Goal: Task Accomplishment & Management: Manage account settings

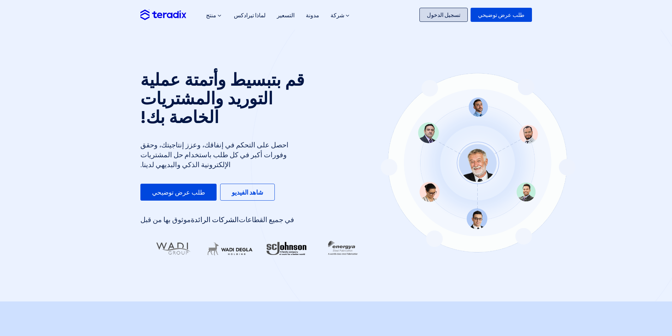
click at [452, 14] on font "تسجيل الدخول" at bounding box center [444, 14] width 34 height 7
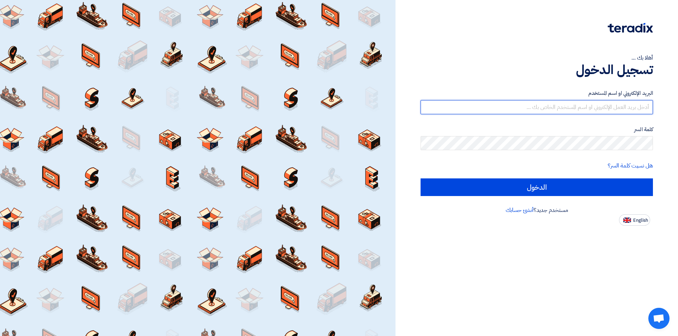
click at [521, 102] on input "text" at bounding box center [536, 107] width 232 height 14
type input "ش"
type input "anwar.yathrawb@gmail.com"
drag, startPoint x: 575, startPoint y: 107, endPoint x: 649, endPoint y: 106, distance: 73.8
click at [649, 106] on input "anwar.yathrawb@gmail.com" at bounding box center [536, 107] width 232 height 14
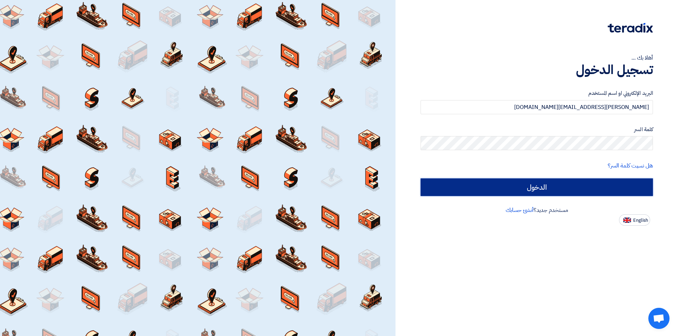
click at [554, 185] on input "الدخول" at bounding box center [536, 188] width 232 height 18
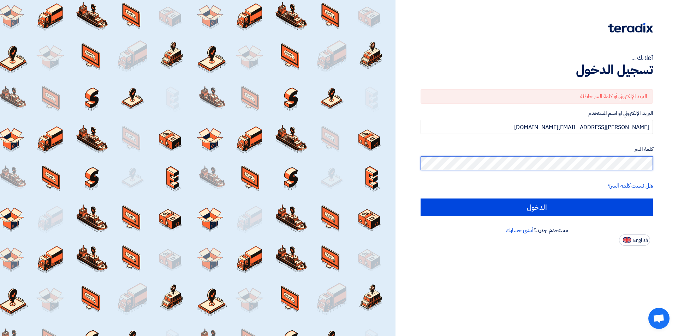
click at [658, 166] on div "أهلا بك ... تسجيل الدخول البريد الإلكتروني أو كلمة السر خاطئة البريد الإلكتروني…" at bounding box center [537, 123] width 272 height 246
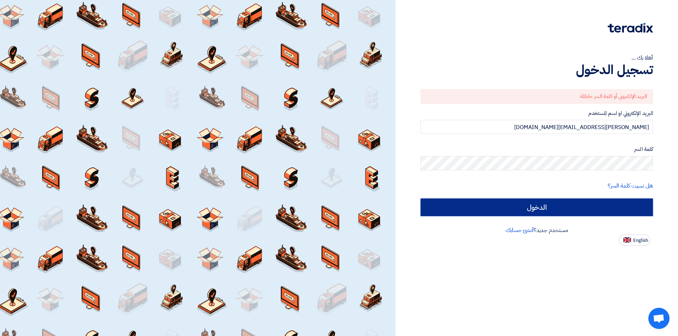
click at [524, 209] on input "الدخول" at bounding box center [536, 208] width 232 height 18
click at [533, 205] on input "الدخول" at bounding box center [536, 208] width 232 height 18
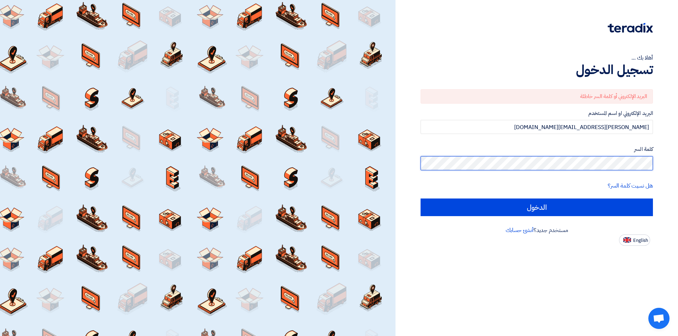
click at [665, 168] on div "أهلا بك ... تسجيل الدخول البريد الإلكتروني أو كلمة السر خاطئة البريد الإلكتروني…" at bounding box center [537, 123] width 272 height 246
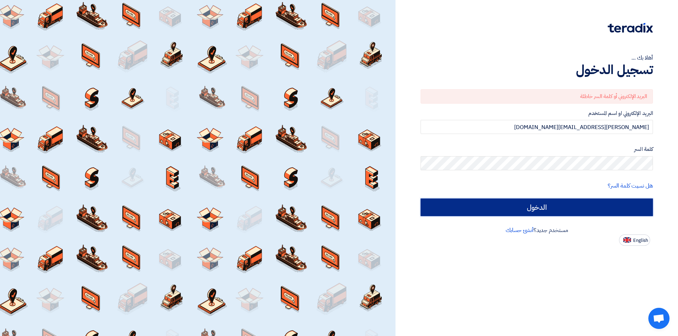
click at [540, 205] on input "الدخول" at bounding box center [536, 208] width 232 height 18
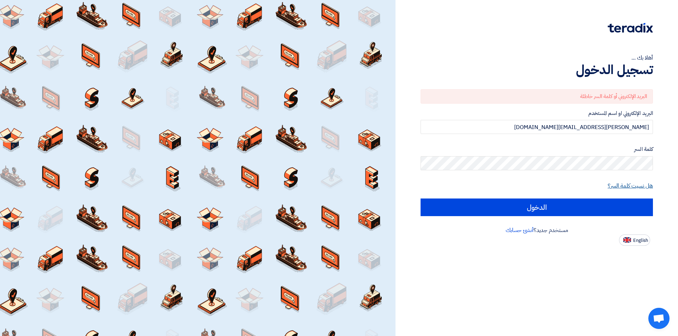
click at [629, 186] on link "هل نسيت كلمة السر؟" at bounding box center [630, 186] width 45 height 8
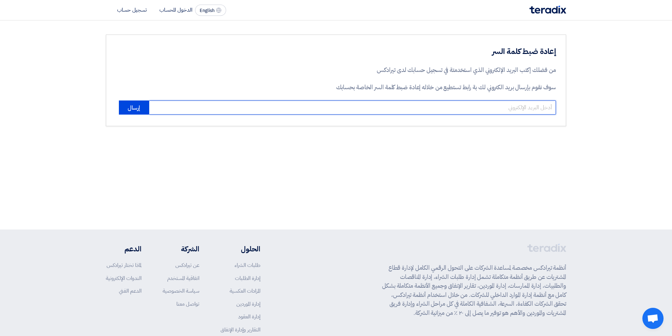
paste input "anwar.yathrawb@gmail.com"
type input "anwar.yathrawb@gmail.com"
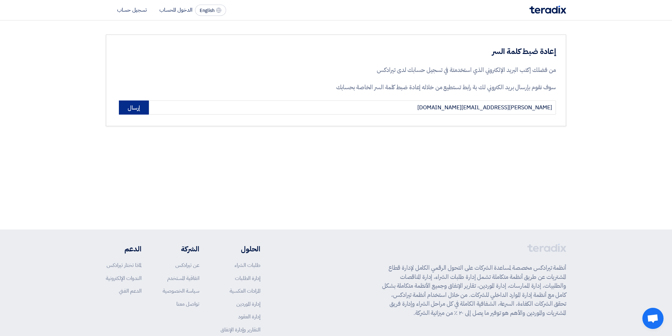
click at [135, 107] on button "إرسال" at bounding box center [134, 108] width 30 height 14
